Goal: Information Seeking & Learning: Check status

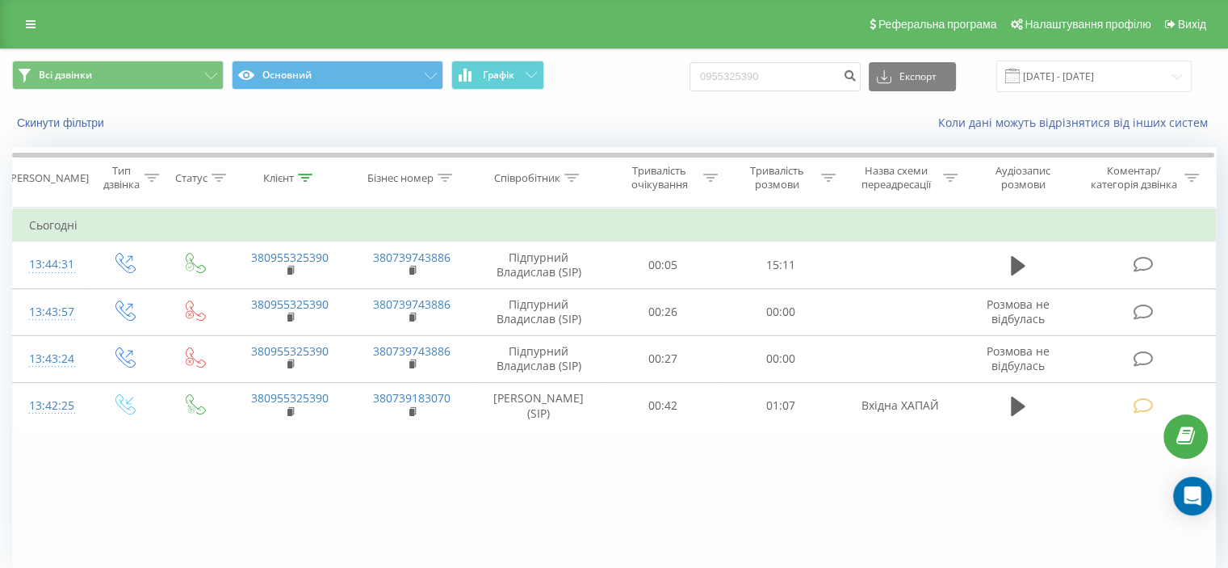
click at [799, 81] on input "0955325390" at bounding box center [775, 76] width 171 height 29
drag, startPoint x: 749, startPoint y: 73, endPoint x: 712, endPoint y: 70, distance: 36.5
click at [712, 70] on input "0955325390" at bounding box center [775, 76] width 171 height 29
type input "0966308901"
click at [861, 75] on button "submit" at bounding box center [850, 76] width 22 height 29
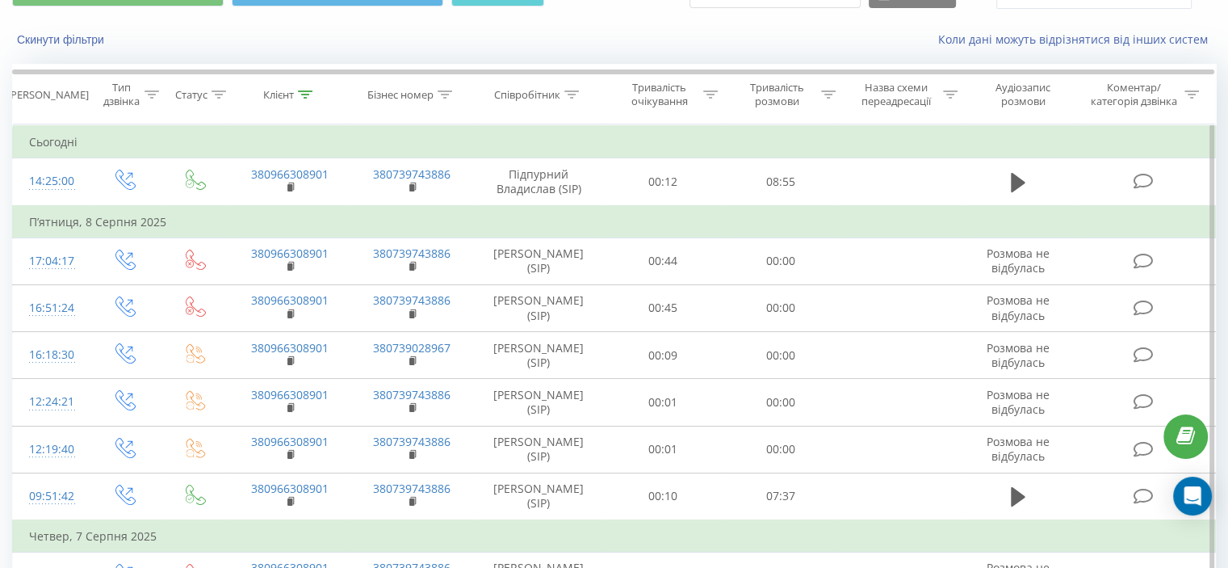
scroll to position [9, 0]
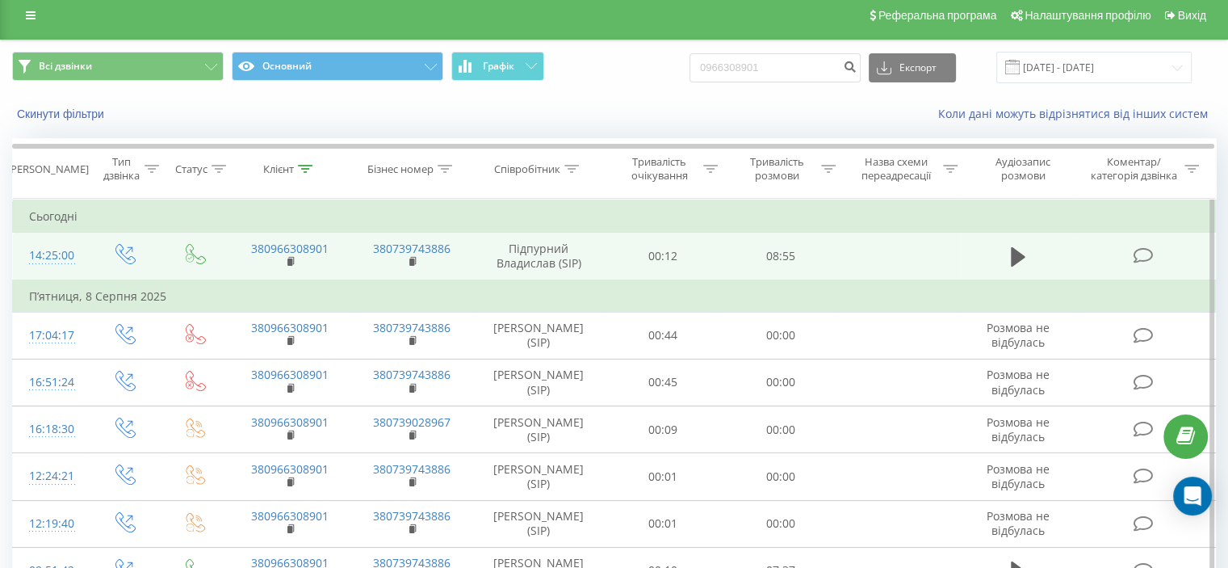
click at [1140, 254] on icon at bounding box center [1143, 255] width 20 height 17
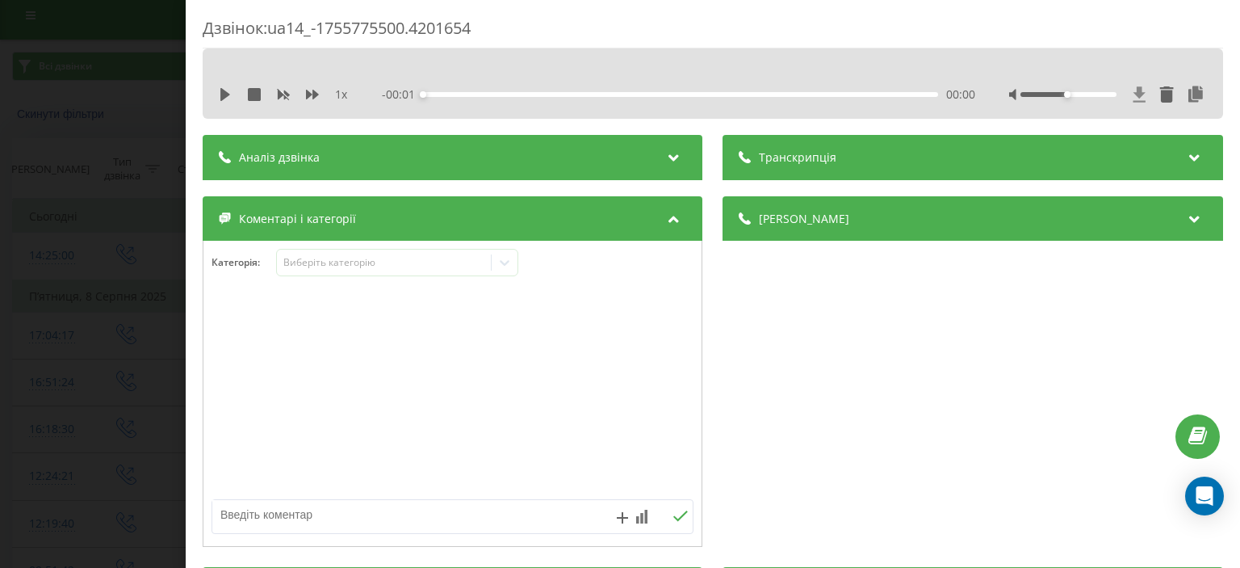
click at [1133, 94] on icon at bounding box center [1140, 94] width 14 height 16
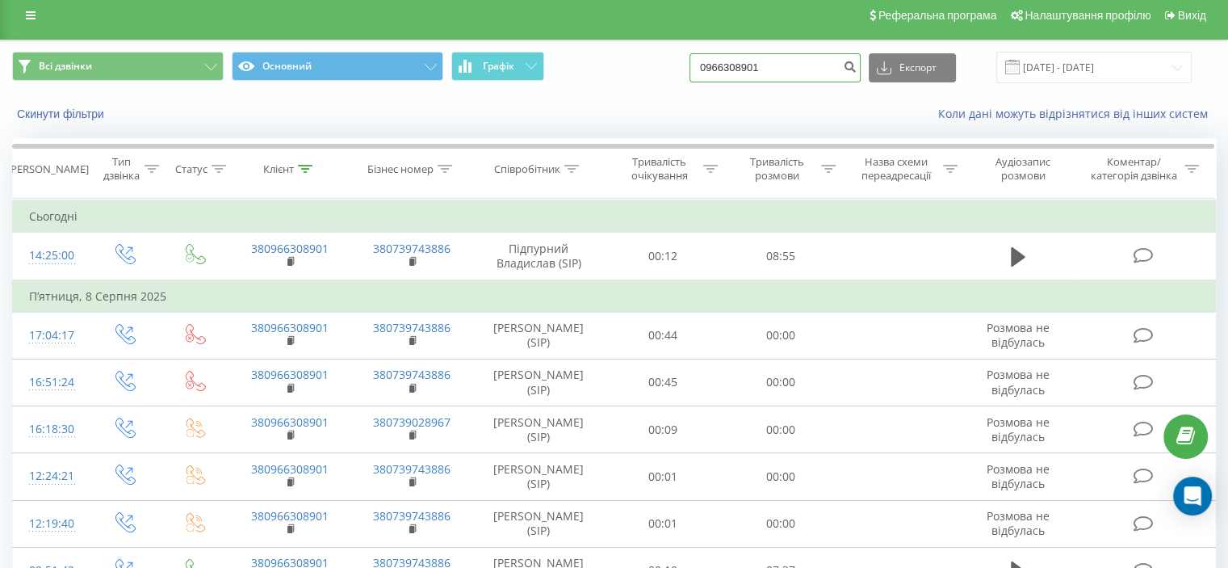
drag, startPoint x: 728, startPoint y: 67, endPoint x: 665, endPoint y: 66, distance: 63.0
click at [665, 66] on div "Всі дзвінки Основний Графік 0966308901 Експорт .csv .xls .xlsx 21.05.2025 - 21.…" at bounding box center [614, 67] width 1204 height 31
paste input "0968894068"
type input "0968894068"
click at [857, 61] on icon "submit" at bounding box center [850, 65] width 14 height 10
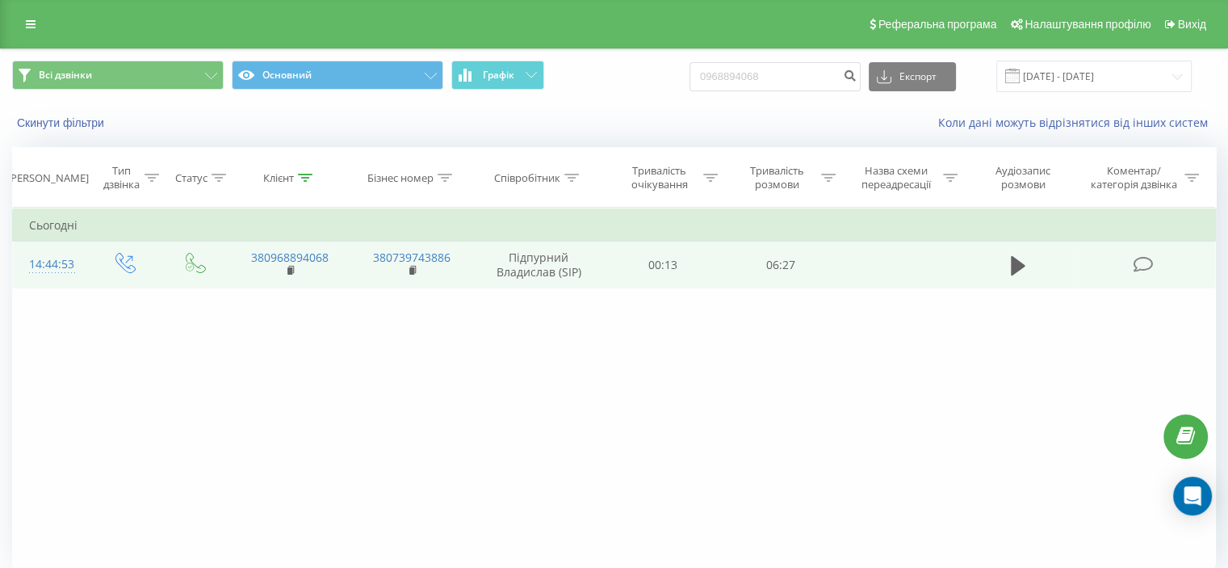
click at [1134, 265] on icon at bounding box center [1143, 264] width 20 height 17
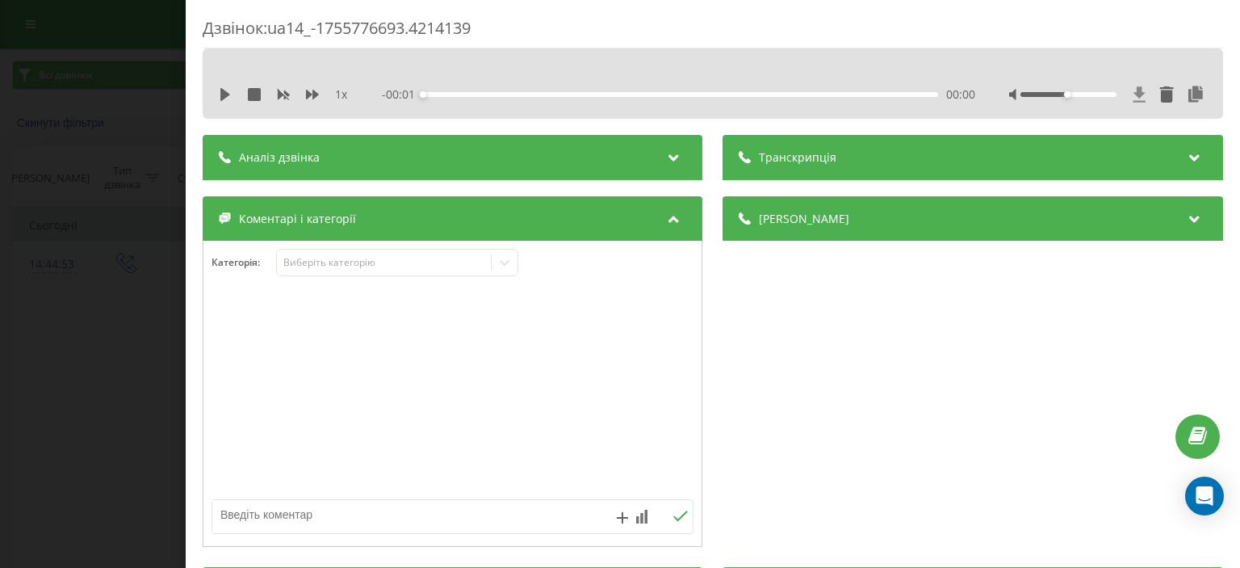
click at [1134, 88] on icon at bounding box center [1140, 93] width 12 height 15
